Goal: Task Accomplishment & Management: Use online tool/utility

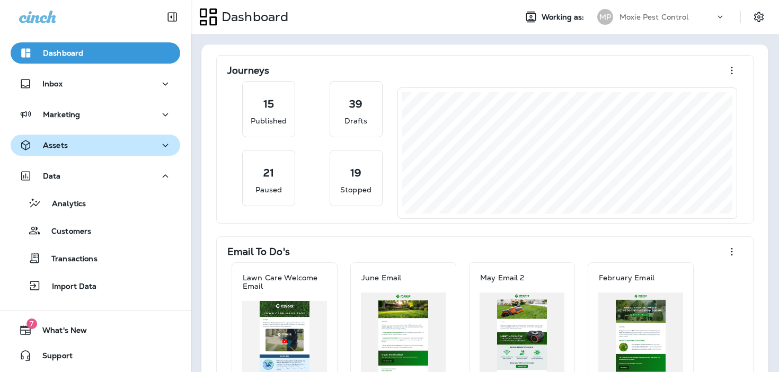
click at [107, 150] on div "Assets" at bounding box center [95, 145] width 153 height 13
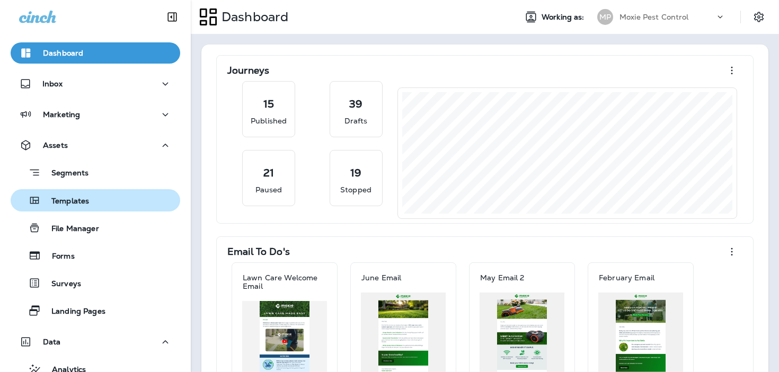
click at [91, 203] on div "Templates" at bounding box center [95, 200] width 161 height 16
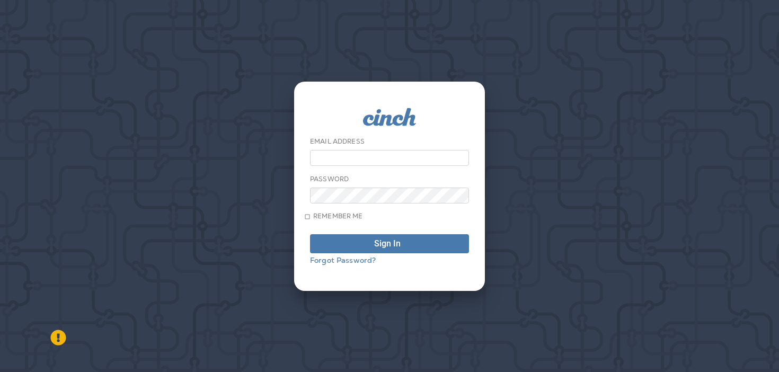
type input "**********"
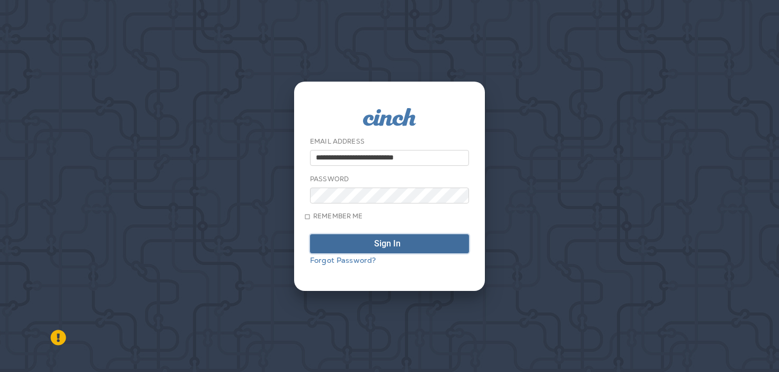
click at [405, 244] on div "submit" at bounding box center [405, 244] width 0 height 8
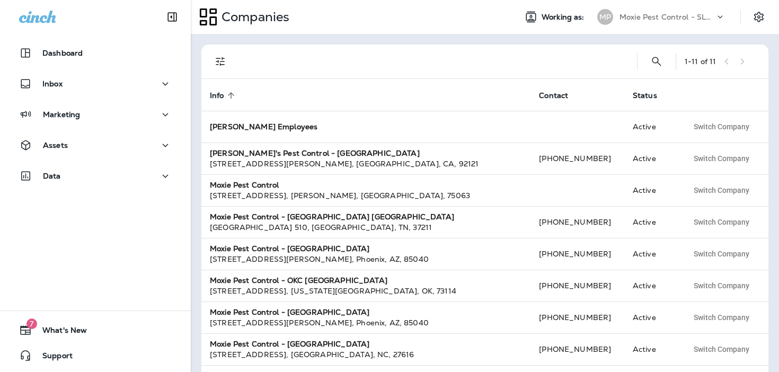
click at [690, 17] on p "Moxie Pest Control - SLC STG PHL" at bounding box center [667, 17] width 95 height 8
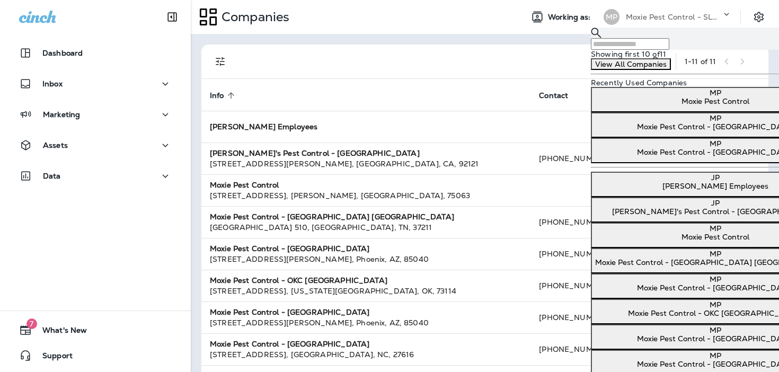
click at [645, 105] on p "Moxie Pest Control" at bounding box center [715, 101] width 240 height 8
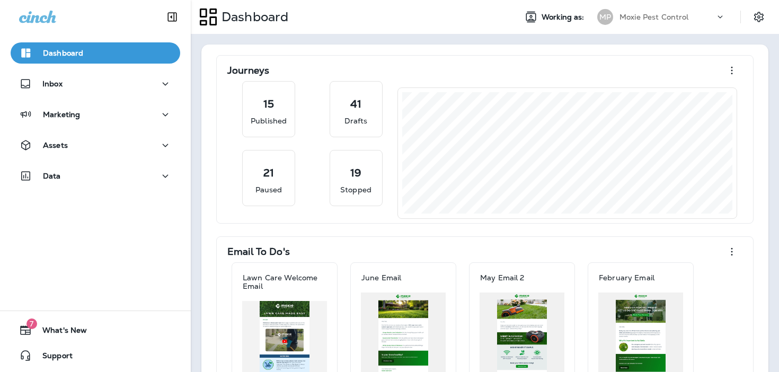
click at [66, 38] on p "Go to Companies" at bounding box center [35, 33] width 62 height 8
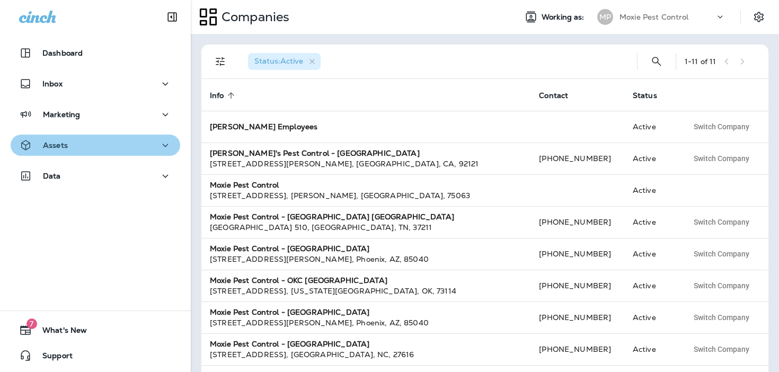
click at [86, 147] on div "Assets" at bounding box center [95, 145] width 153 height 13
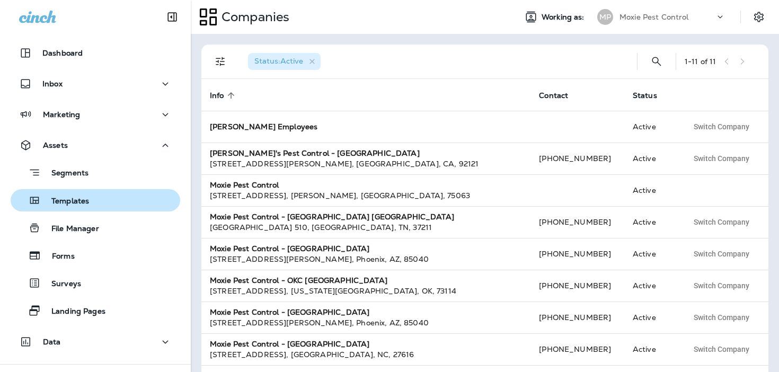
click at [93, 200] on div "Templates" at bounding box center [95, 200] width 161 height 16
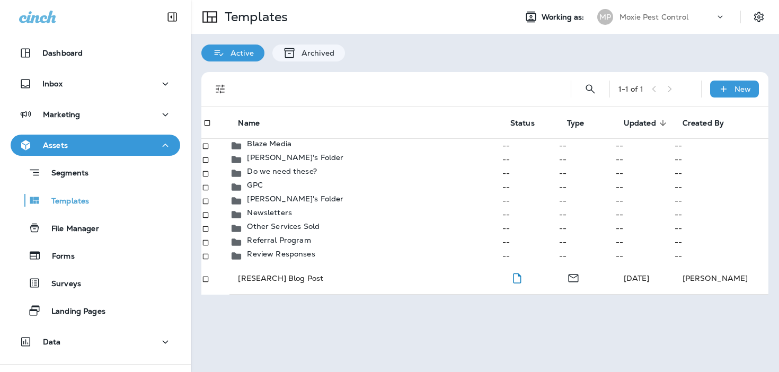
click at [600, 83] on div "1 - 1 of 1 New" at bounding box center [487, 89] width 554 height 34
click at [594, 86] on icon "Search Templates" at bounding box center [590, 89] width 13 height 13
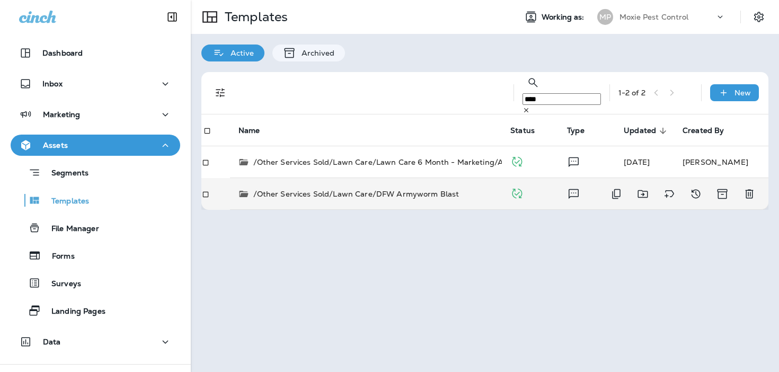
type input "****"
click at [443, 178] on td "/Other Services Sold/Lawn Care/DFW Armyworm Blast" at bounding box center [366, 194] width 272 height 32
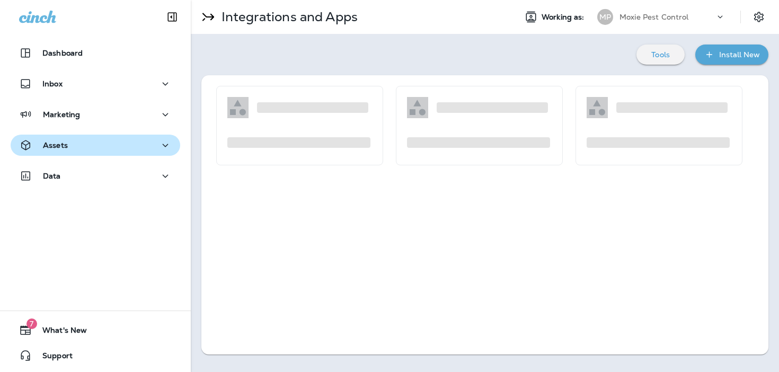
click at [111, 151] on div "Assets" at bounding box center [95, 145] width 153 height 13
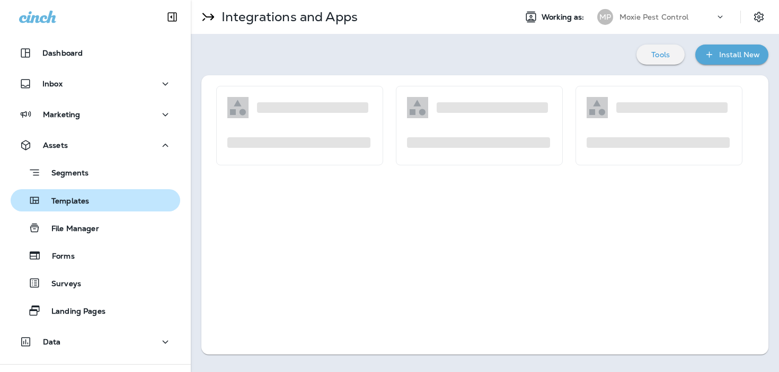
click at [102, 197] on div "Templates" at bounding box center [95, 200] width 161 height 16
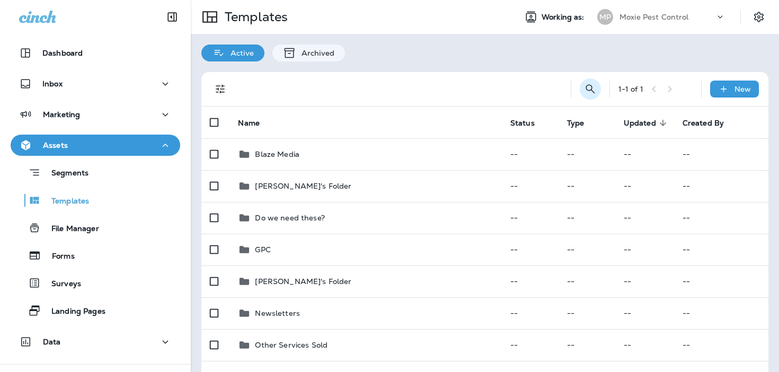
click at [587, 86] on icon "Search Templates" at bounding box center [590, 88] width 9 height 9
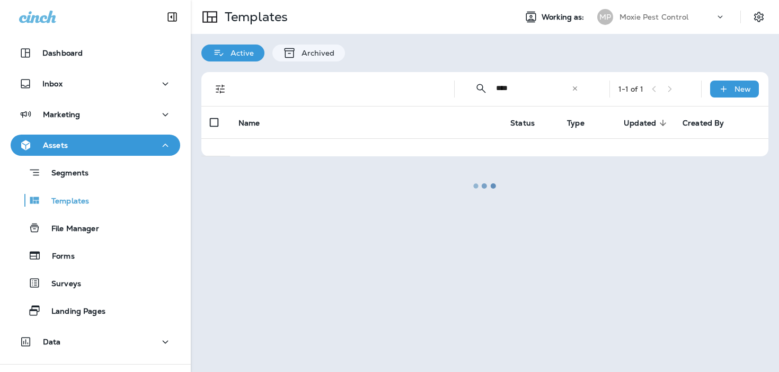
type input "****"
click at [763, 18] on div at bounding box center [485, 186] width 586 height 370
click at [757, 16] on div at bounding box center [485, 186] width 586 height 370
click at [690, 17] on div at bounding box center [485, 186] width 586 height 370
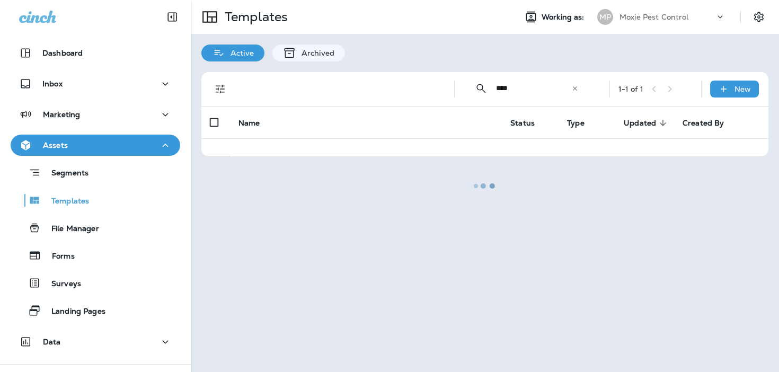
click at [690, 17] on div at bounding box center [485, 186] width 586 height 370
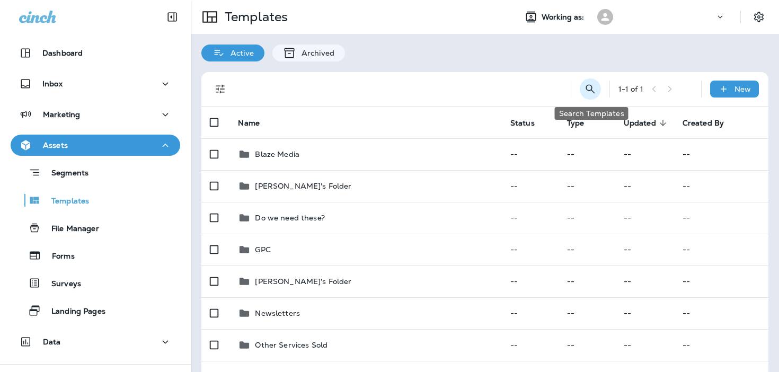
click at [585, 93] on icon "Search Templates" at bounding box center [590, 89] width 13 height 13
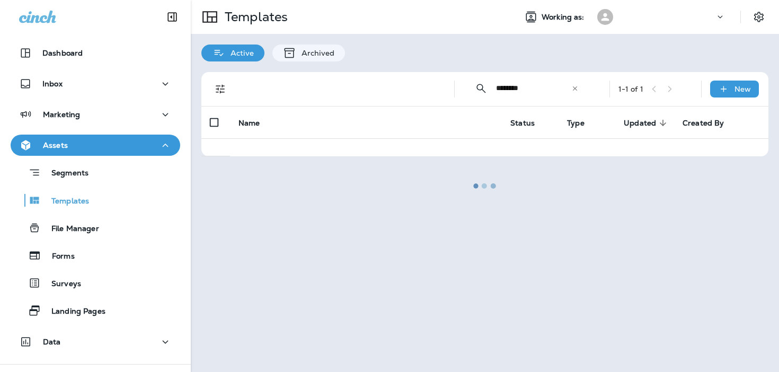
type input "********"
